Goal: Information Seeking & Learning: Find specific fact

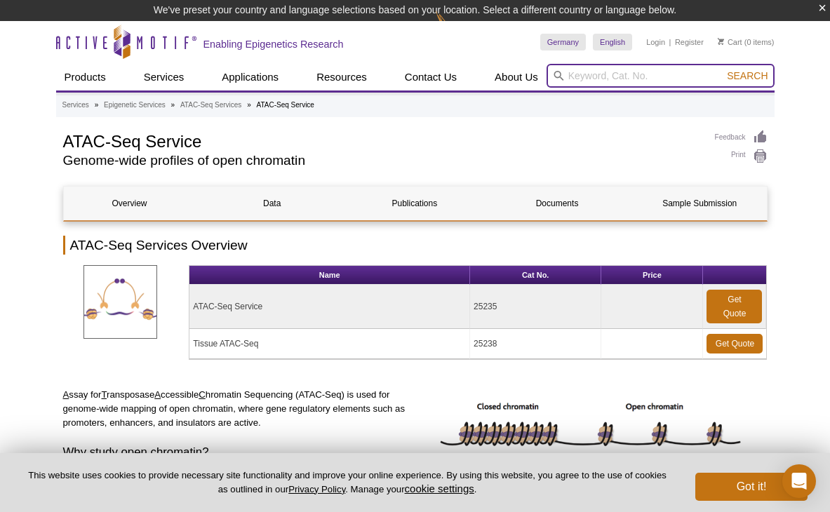
click at [635, 74] on input "search" at bounding box center [661, 76] width 228 height 24
paste input "81611"
type input "81611"
click at [723, 69] on button "Search" at bounding box center [747, 75] width 49 height 13
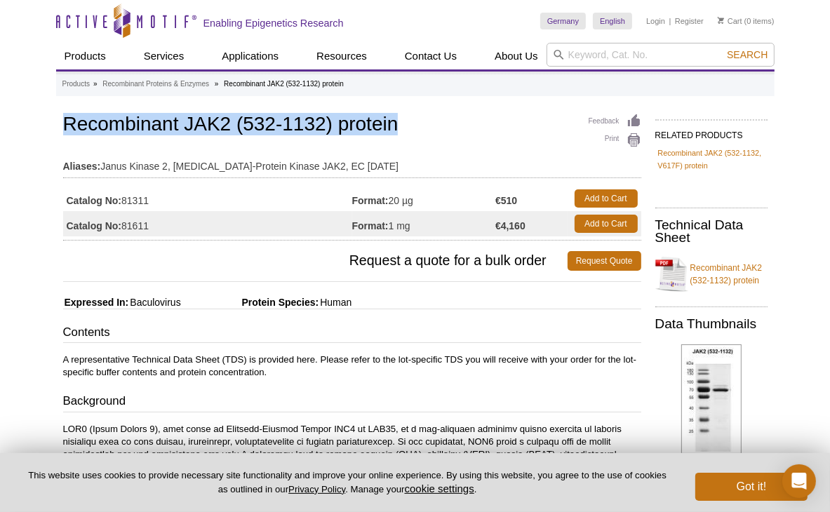
drag, startPoint x: 67, startPoint y: 124, endPoint x: 457, endPoint y: 121, distance: 389.6
click at [457, 121] on h1 "Recombinant JAK2 (532-1132) protein" at bounding box center [352, 126] width 578 height 24
copy h1 "Recombinant JAK2 (532-1132) protein"
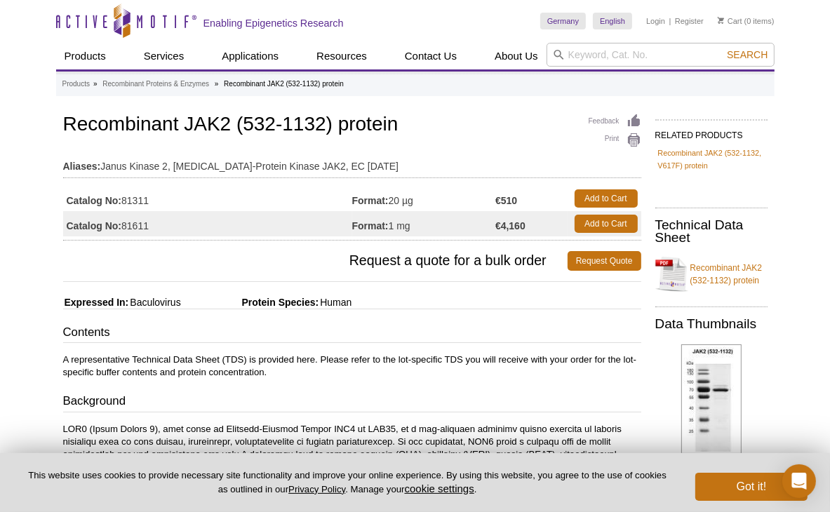
click at [194, 208] on td "Catalog No: 81311" at bounding box center [207, 198] width 289 height 25
click at [224, 226] on td "Catalog No: 81611" at bounding box center [207, 223] width 289 height 25
click at [280, 281] on hr at bounding box center [352, 281] width 578 height 1
click at [204, 263] on span "Request a quote for a bulk order" at bounding box center [315, 261] width 505 height 20
click at [203, 266] on span "Request a quote for a bulk order" at bounding box center [315, 261] width 505 height 20
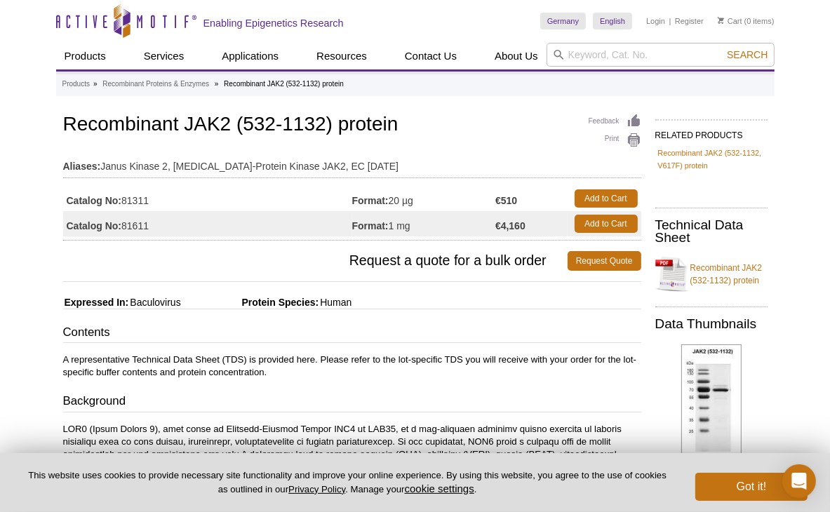
click at [192, 201] on td "Catalog No: 81311" at bounding box center [207, 198] width 289 height 25
